Goal: Obtain resource: Obtain resource

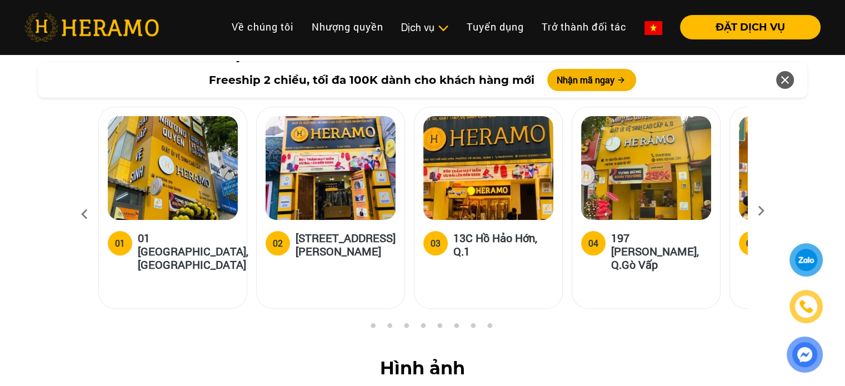
scroll to position [4278, 0]
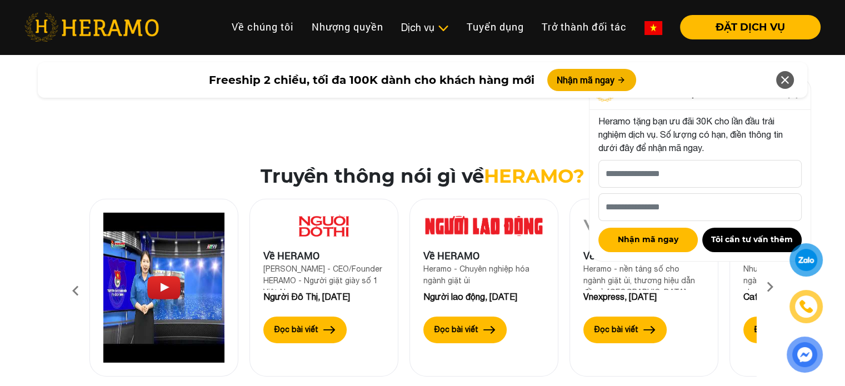
scroll to position [3463, 0]
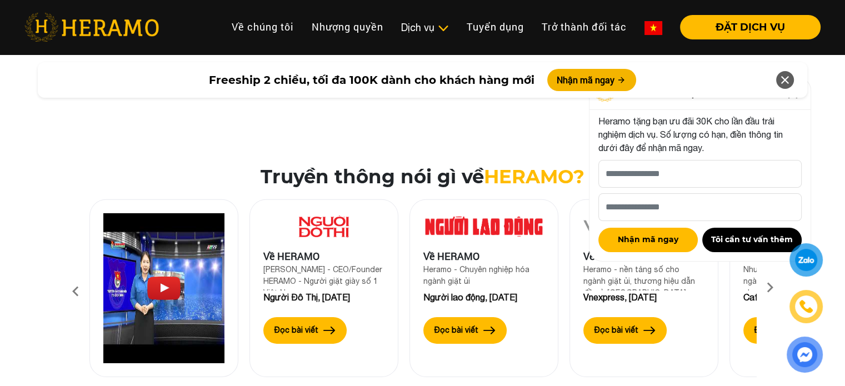
click at [780, 86] on icon at bounding box center [785, 80] width 13 height 20
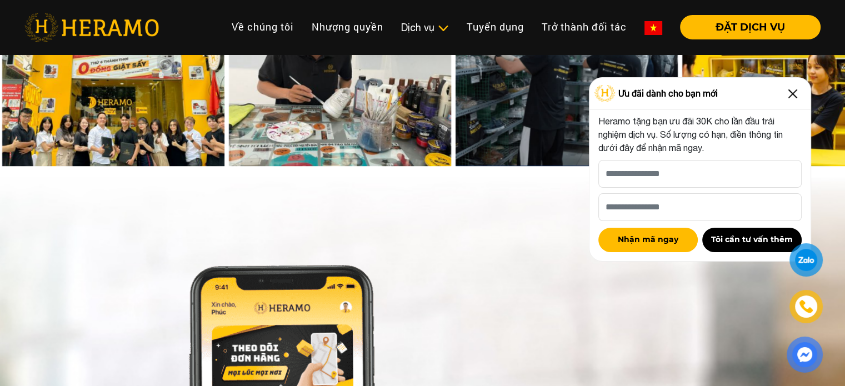
scroll to position [5092, 0]
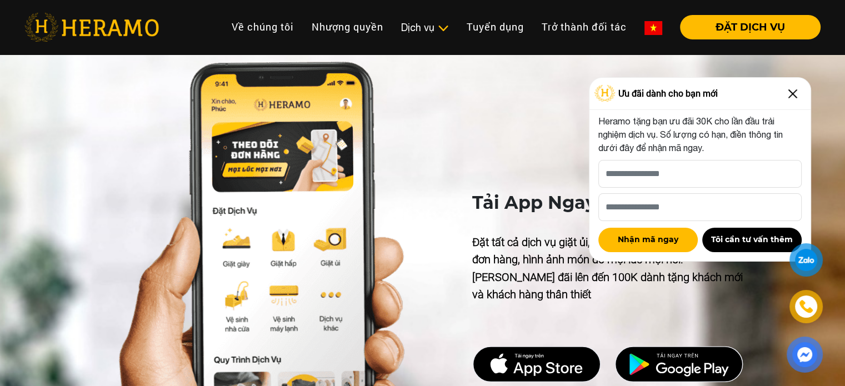
click at [794, 89] on img at bounding box center [793, 94] width 18 height 18
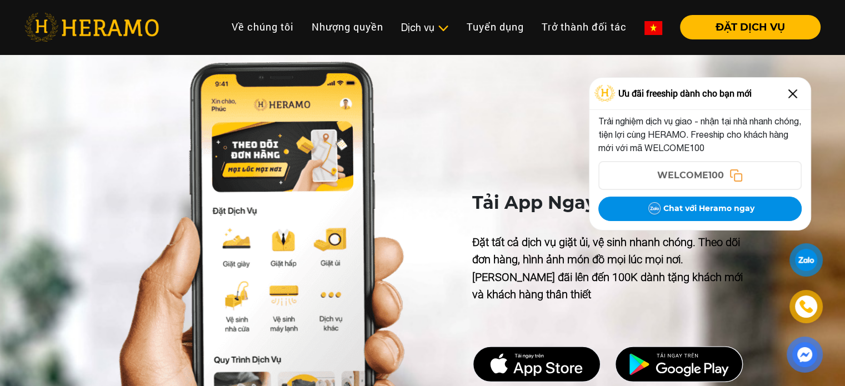
scroll to position [5297, 0]
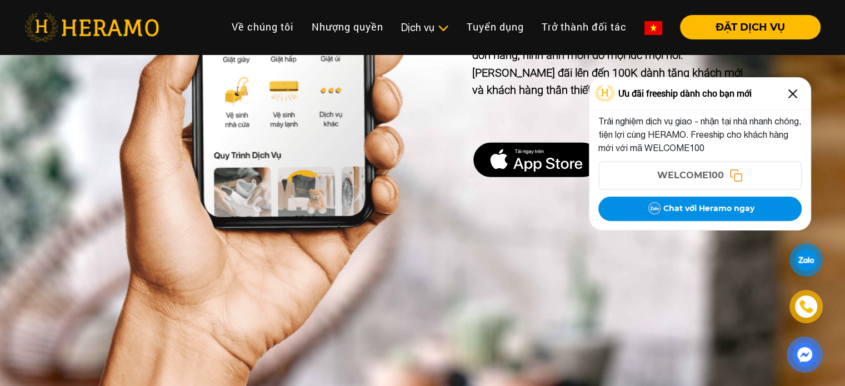
click at [791, 90] on img at bounding box center [793, 94] width 18 height 18
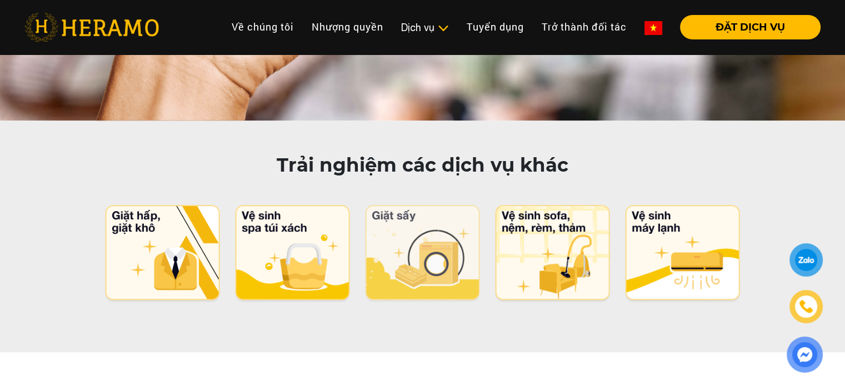
scroll to position [5500, 0]
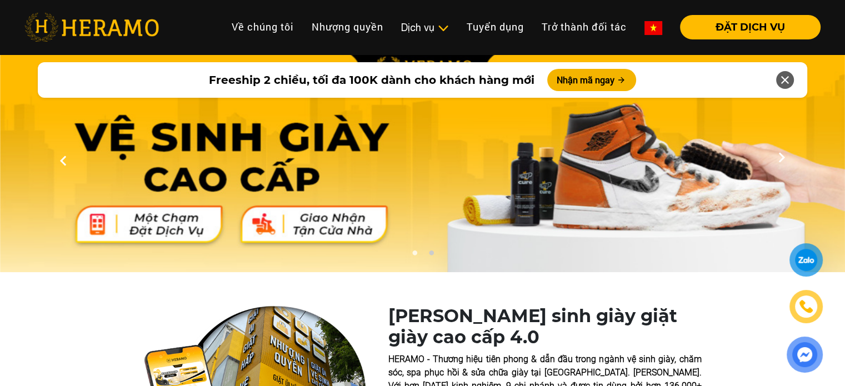
scroll to position [203, 0]
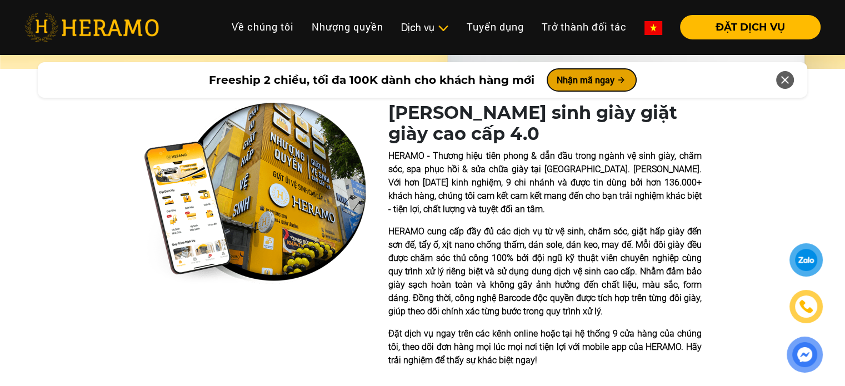
click at [578, 75] on button "Nhận mã ngay" at bounding box center [591, 80] width 89 height 22
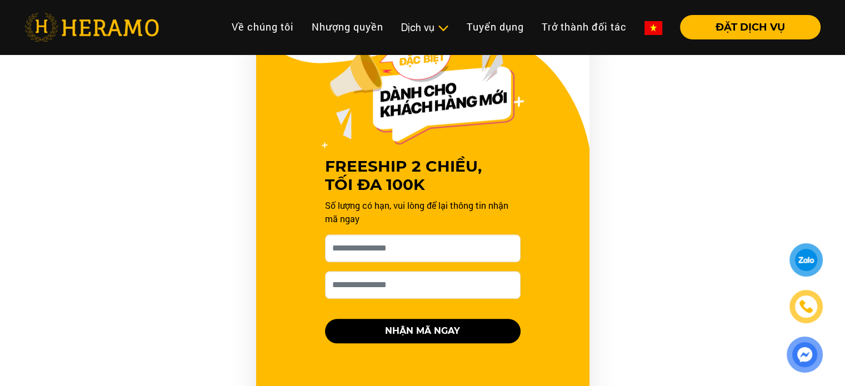
scroll to position [1120, 0]
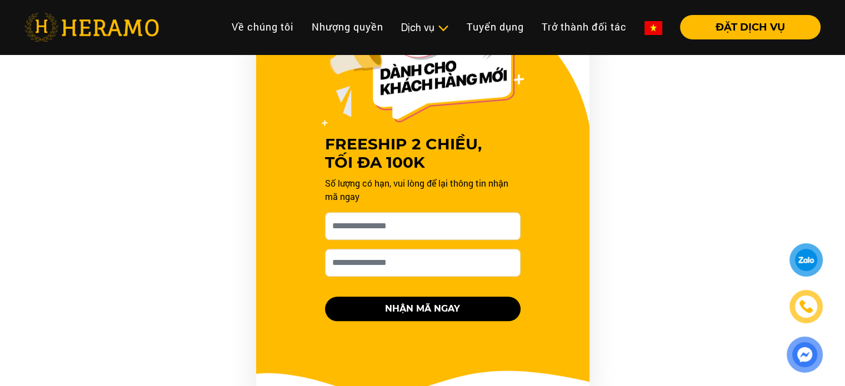
click at [445, 244] on div "Số lượng có hạn, vui lòng để lại thông tin nhận mã ngay NHẬN MÃ NGAY" at bounding box center [423, 249] width 196 height 144
click at [447, 230] on input "Cho HERAMO xin tên của bạn nhé *" at bounding box center [423, 226] width 196 height 28
type input "**********"
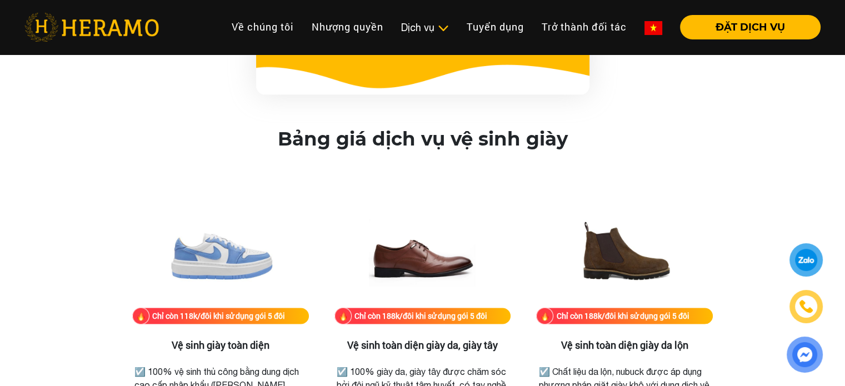
scroll to position [1630, 0]
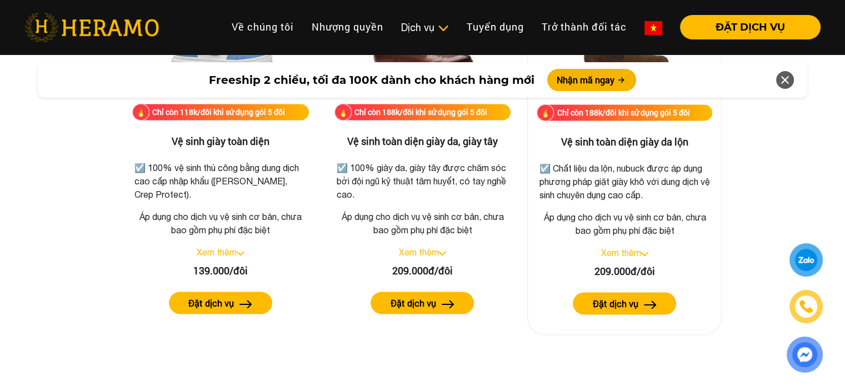
click at [612, 255] on link "Xem thêm" at bounding box center [621, 253] width 40 height 10
